Goal: Check status: Check status

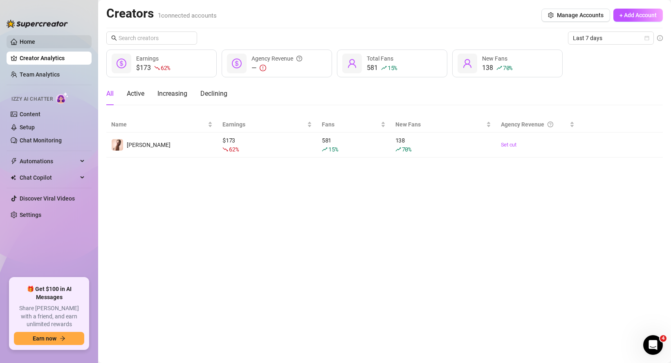
click at [35, 45] on link "Home" at bounding box center [28, 41] width 16 height 7
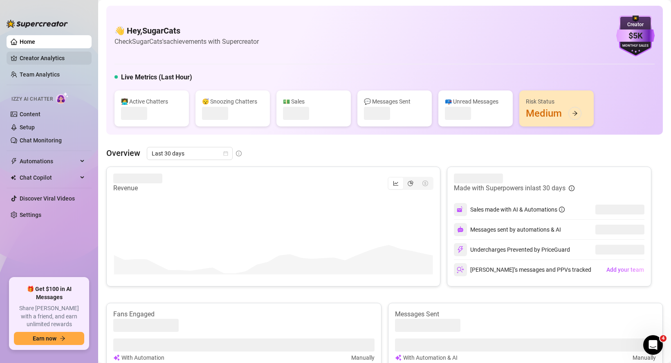
click at [33, 57] on link "Creator Analytics" at bounding box center [52, 58] width 65 height 13
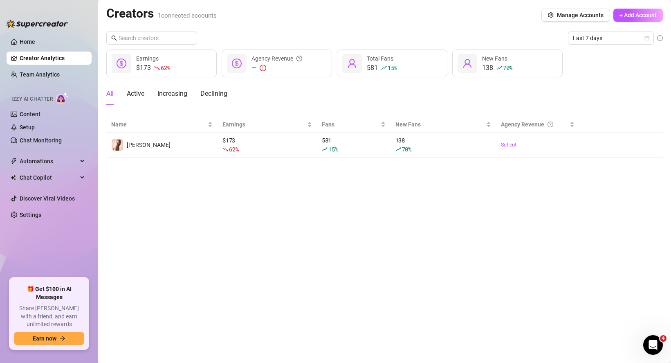
click at [608, 46] on div "Last 7 days $173 62 % Earnings — Agency Revenue 581 15 % Total Fans 138 70 % Ne…" at bounding box center [384, 95] width 557 height 126
click at [608, 45] on div "Last 7 days $173 62 % Earnings — Agency Revenue 581 15 % Total Fans 138 70 % Ne…" at bounding box center [384, 95] width 557 height 126
click at [608, 44] on div "Last 7 days" at bounding box center [611, 38] width 86 height 13
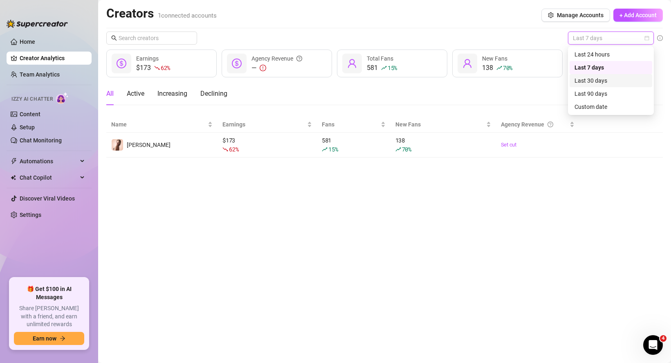
click at [590, 85] on div "Last 30 days" at bounding box center [611, 80] width 73 height 9
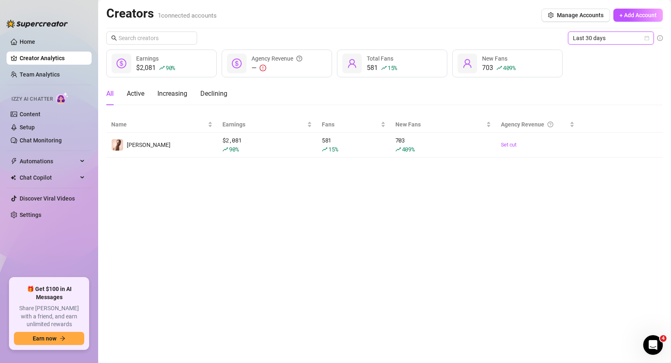
click at [360, 43] on div "Last 30 days Last 30 days" at bounding box center [384, 38] width 557 height 13
click at [35, 43] on link "Home" at bounding box center [28, 41] width 16 height 7
